Goal: Task Accomplishment & Management: Manage account settings

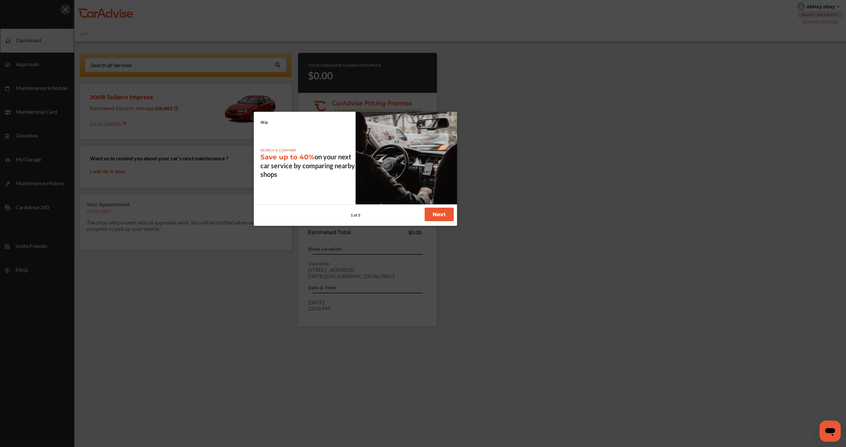
click at [448, 213] on button "Next" at bounding box center [439, 215] width 29 height 14
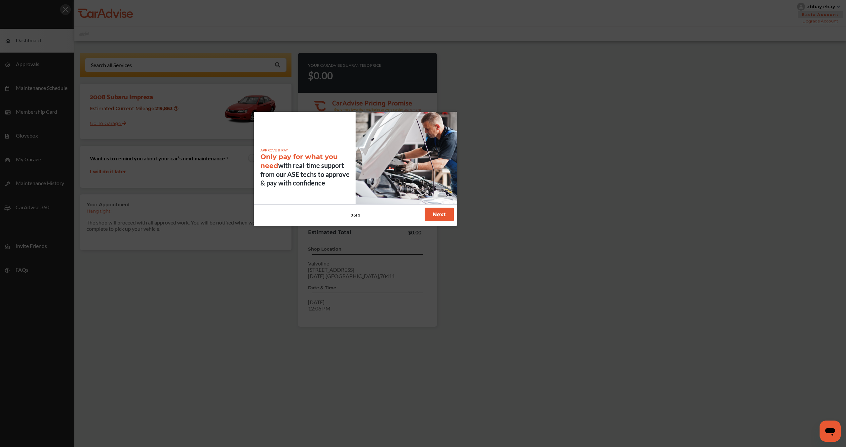
click at [448, 213] on button "Next" at bounding box center [439, 215] width 29 height 14
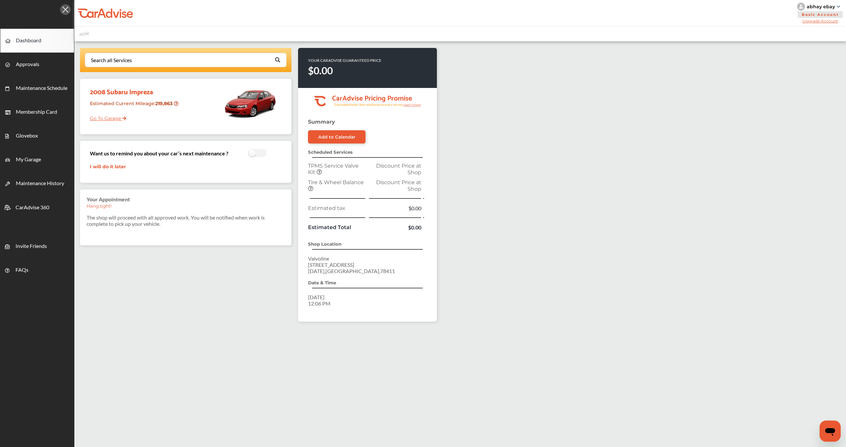
click at [353, 284] on p "Date & Time" at bounding box center [367, 282] width 119 height 6
click at [372, 197] on td at bounding box center [395, 199] width 56 height 10
click at [370, 197] on td at bounding box center [395, 199] width 56 height 10
click at [837, 4] on div "abhay ebay" at bounding box center [821, 7] width 46 height 8
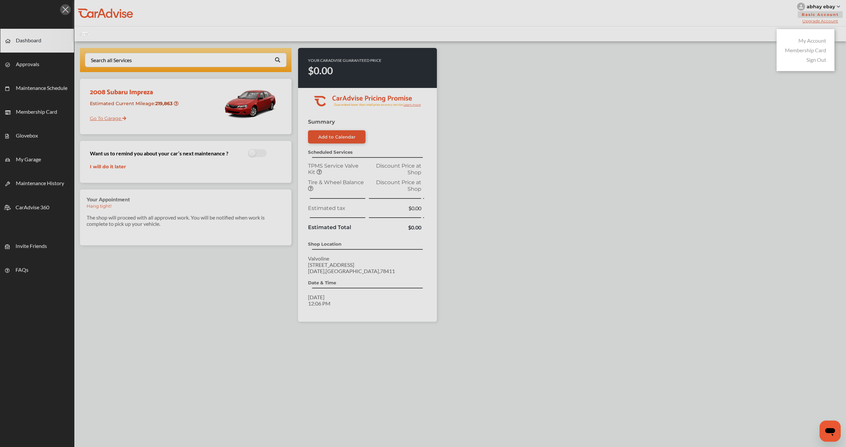
click at [823, 62] on link "Sign Out" at bounding box center [817, 60] width 20 height 6
